Goal: Task Accomplishment & Management: Manage account settings

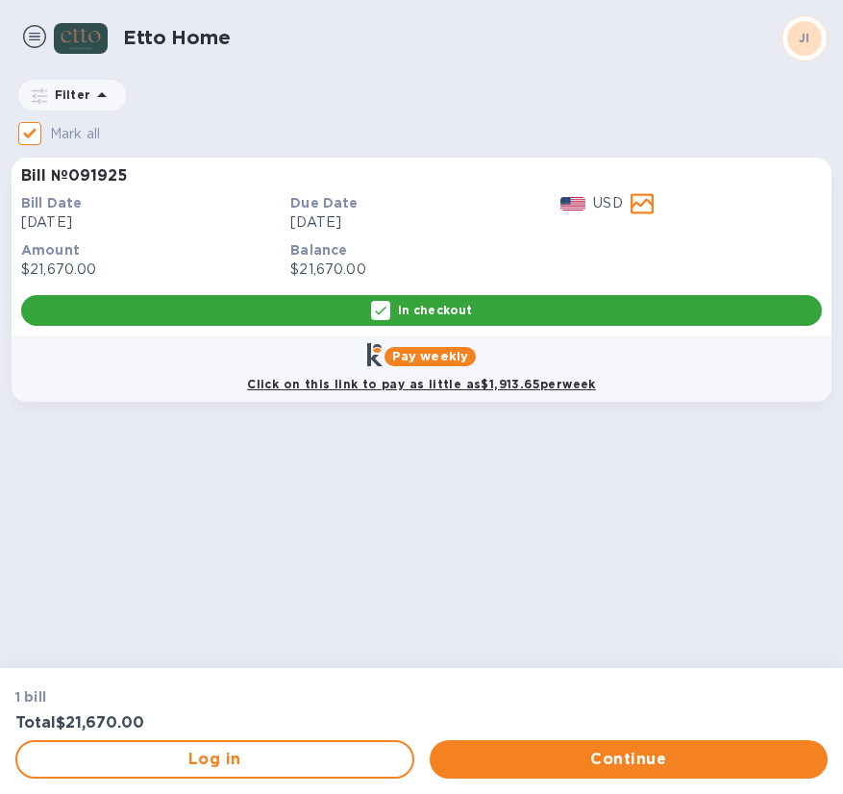
click at [804, 36] on b "JI" at bounding box center [805, 38] width 12 height 14
click at [34, 32] on img at bounding box center [34, 36] width 23 height 23
click at [28, 130] on input "Mark all" at bounding box center [30, 133] width 40 height 40
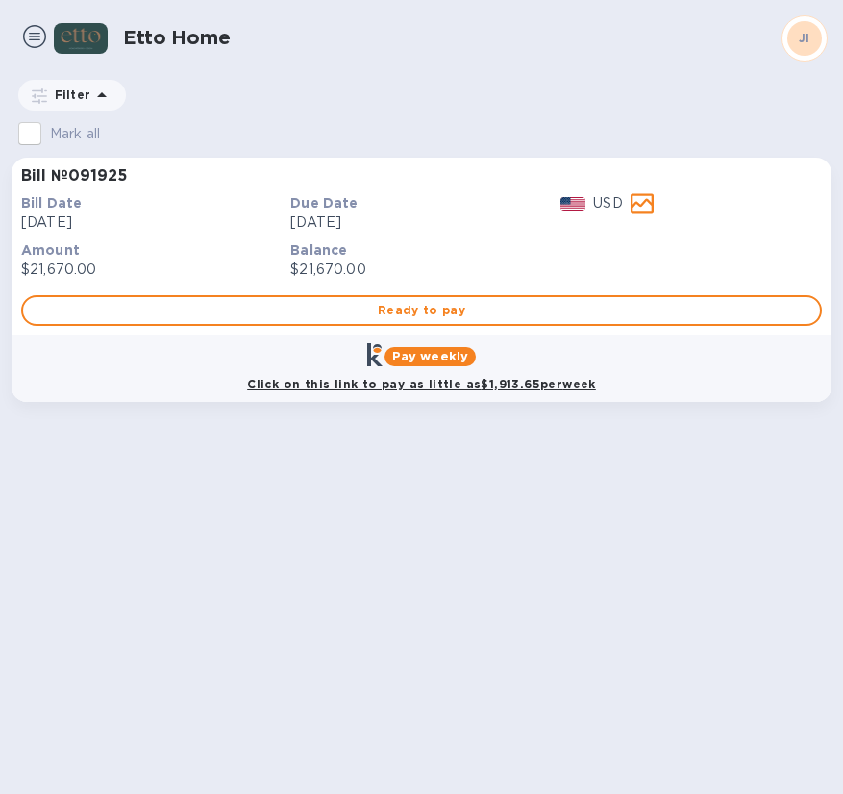
click at [28, 130] on input "Mark all" at bounding box center [30, 133] width 40 height 40
checkbox input "true"
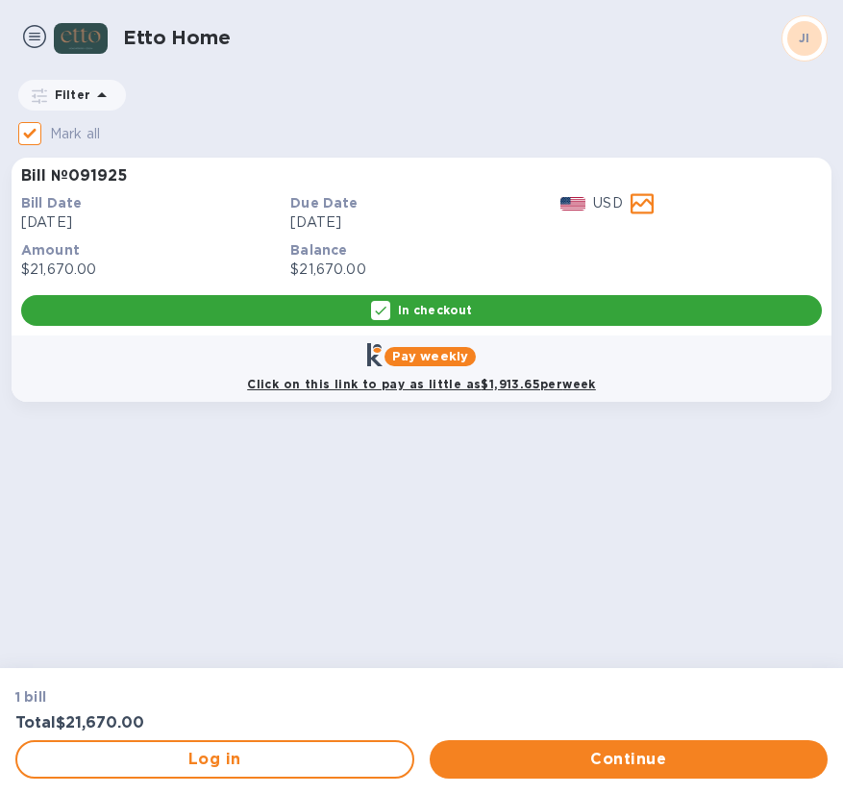
click at [36, 29] on img at bounding box center [34, 36] width 23 height 23
